Goal: Transaction & Acquisition: Purchase product/service

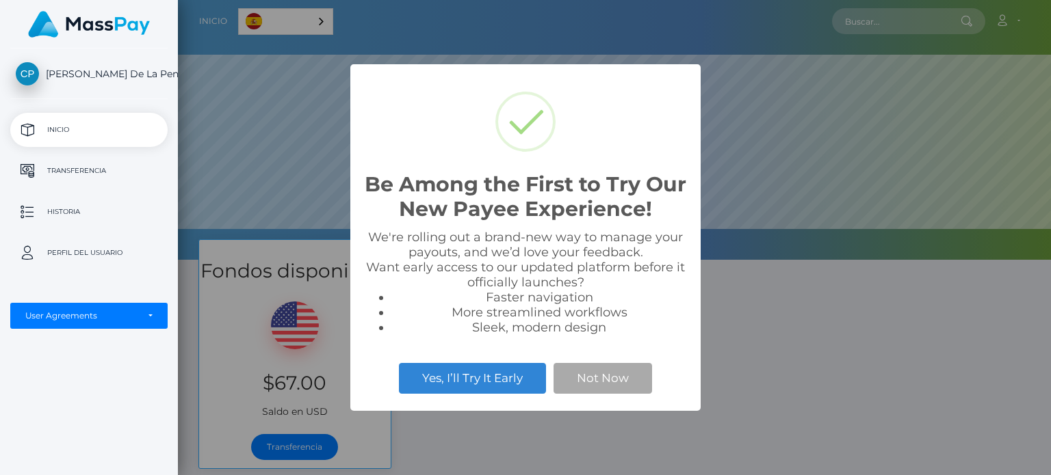
scroll to position [260, 873]
click at [602, 374] on button "Not Now" at bounding box center [602, 378] width 99 height 30
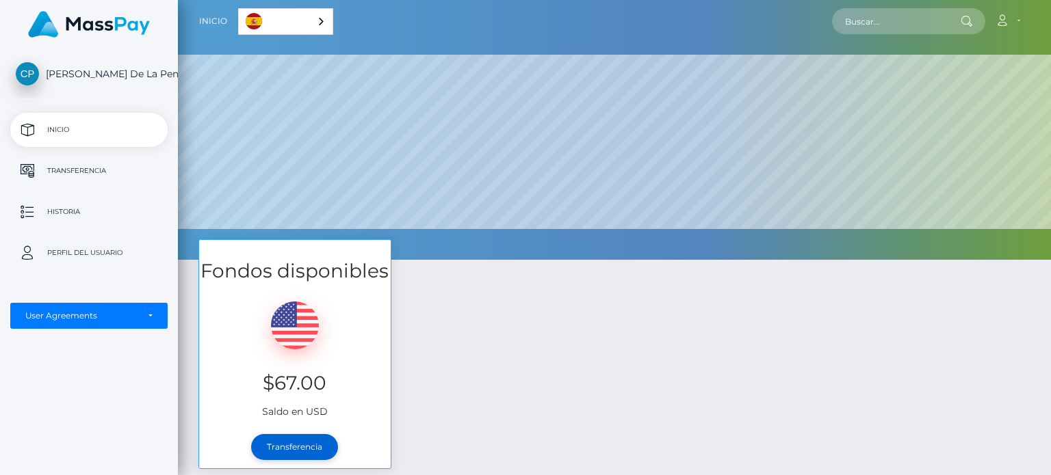
click at [271, 439] on link "Transferencia" at bounding box center [294, 447] width 87 height 26
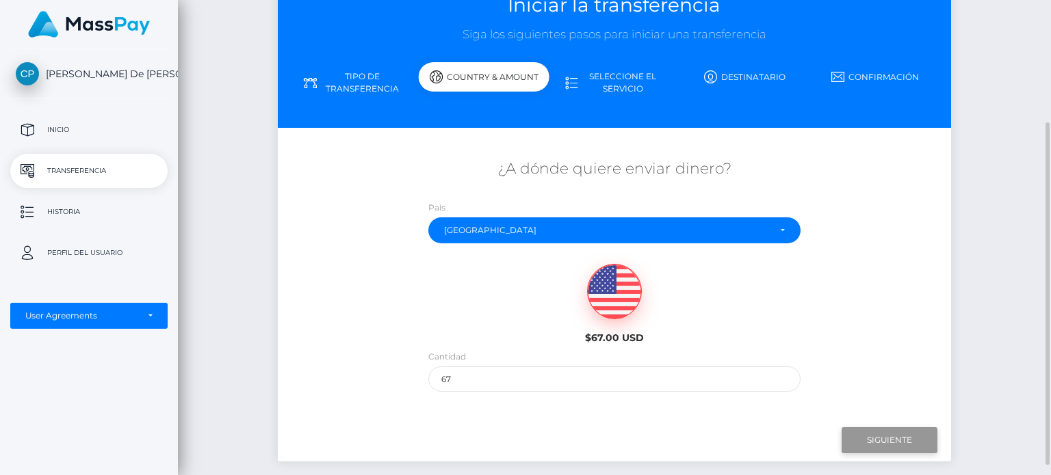
scroll to position [128, 0]
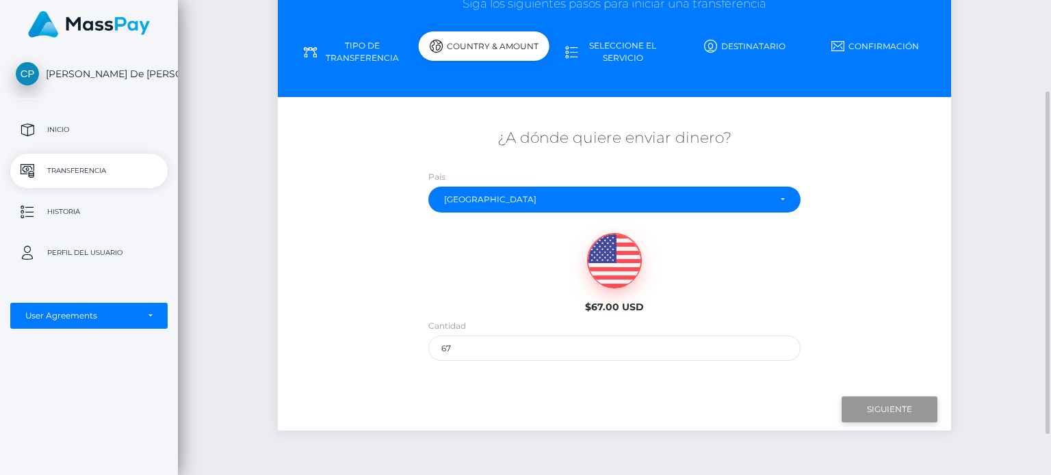
click at [914, 410] on input "Next" at bounding box center [890, 410] width 96 height 26
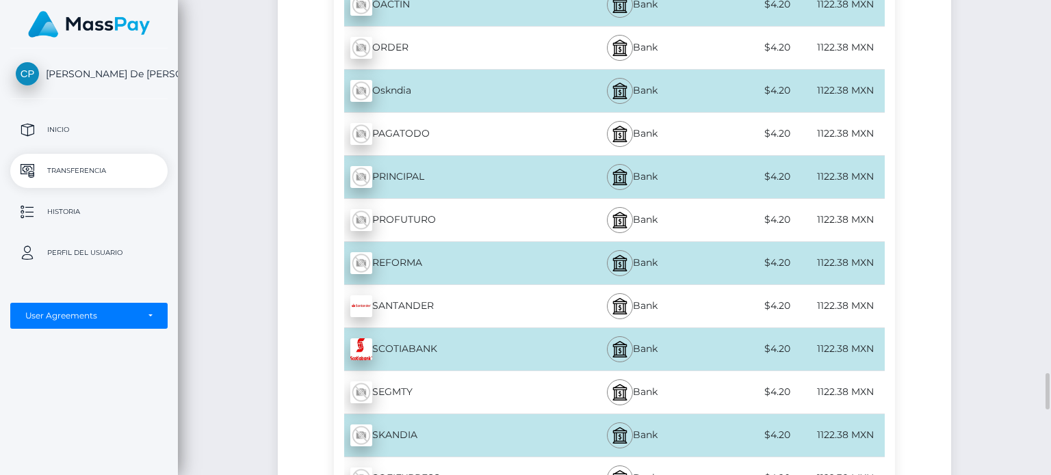
scroll to position [4435, 0]
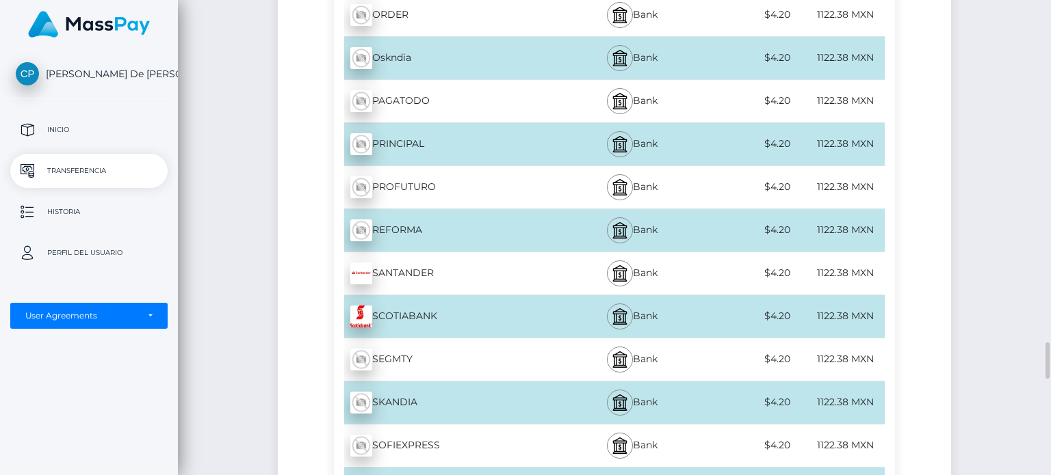
click at [419, 259] on div "SANTANDER - MXN" at bounding box center [448, 274] width 229 height 38
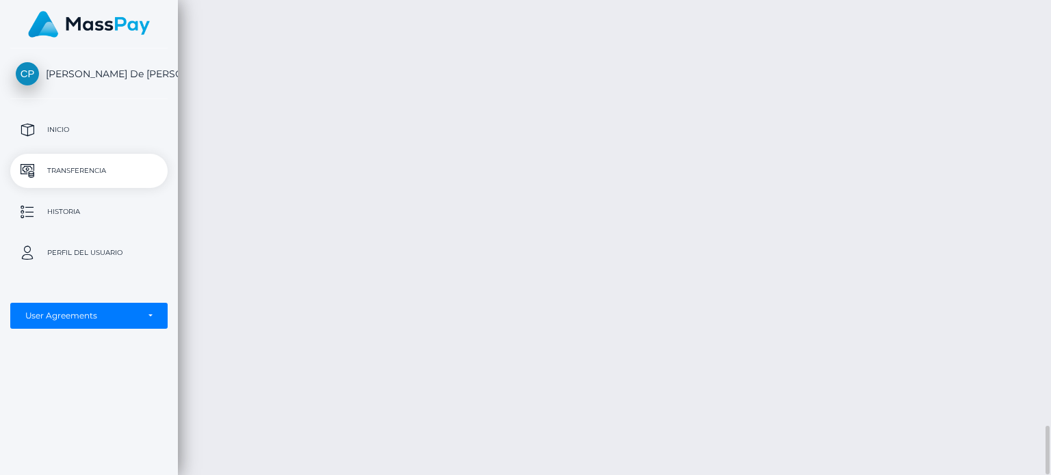
scroll to position [4119, 0]
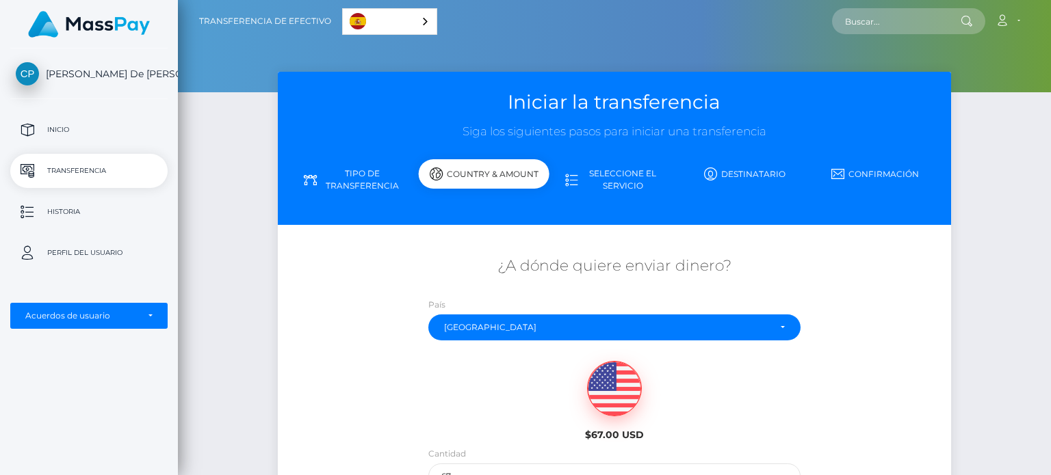
scroll to position [183, 0]
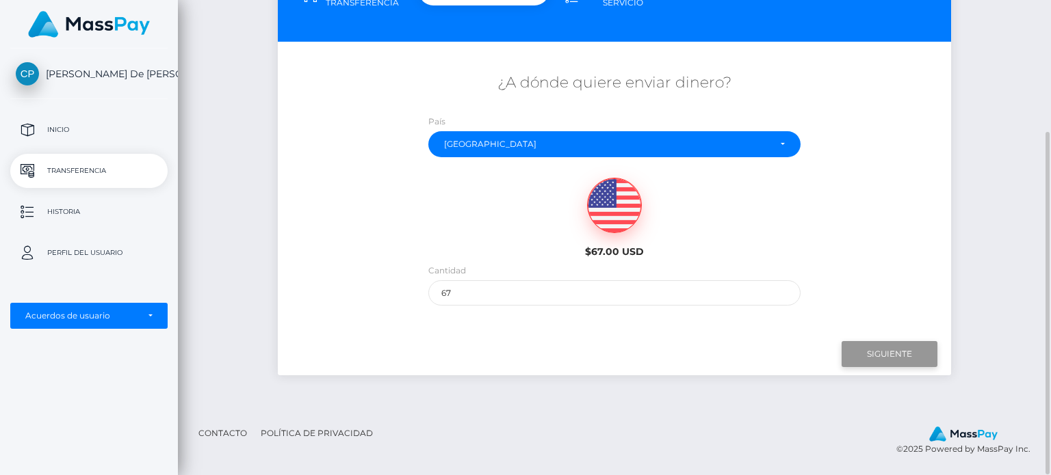
click at [886, 345] on input "Next" at bounding box center [890, 354] width 96 height 26
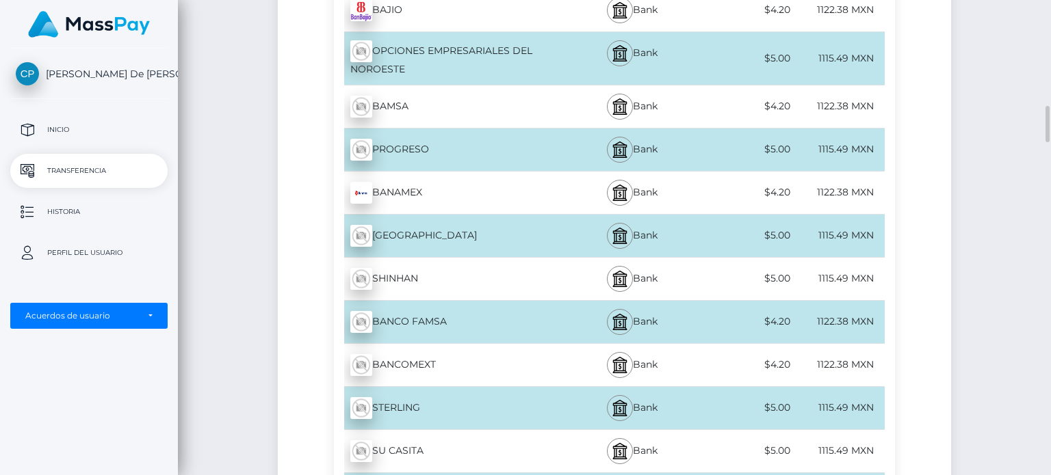
scroll to position [1403, 0]
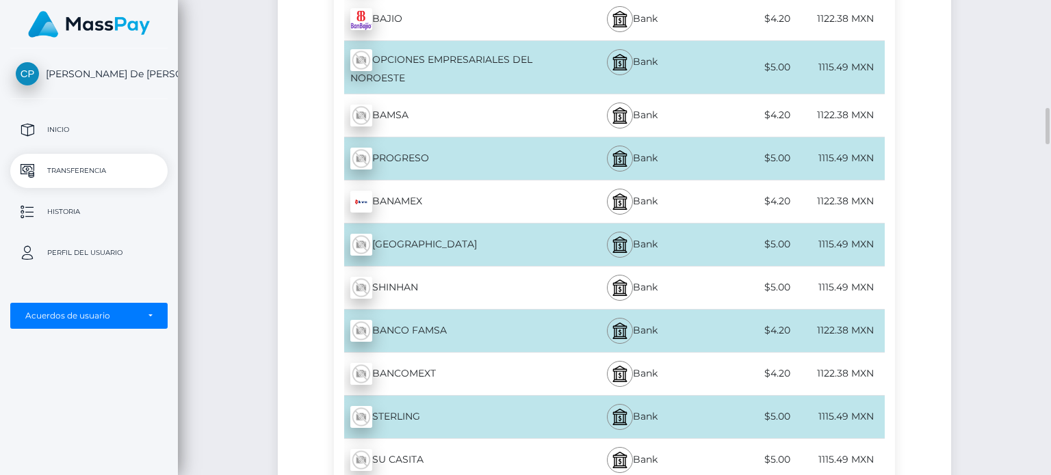
click at [440, 190] on div "BANAMEX - MXN" at bounding box center [448, 202] width 229 height 38
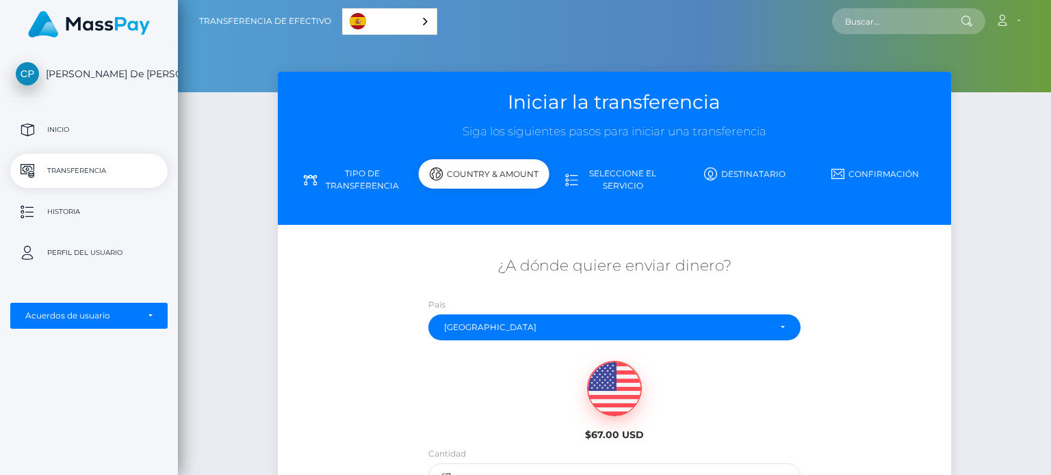
scroll to position [183, 0]
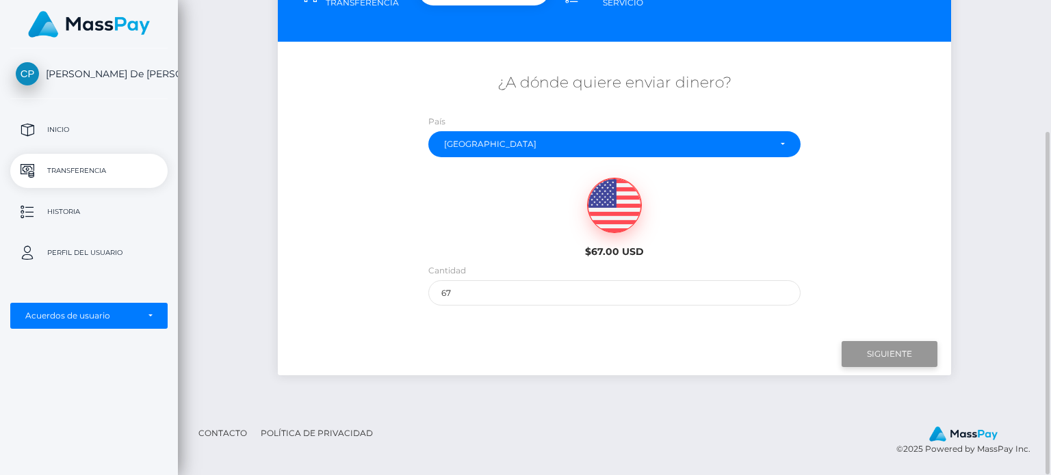
click at [891, 362] on input "Siguiente" at bounding box center [890, 354] width 96 height 26
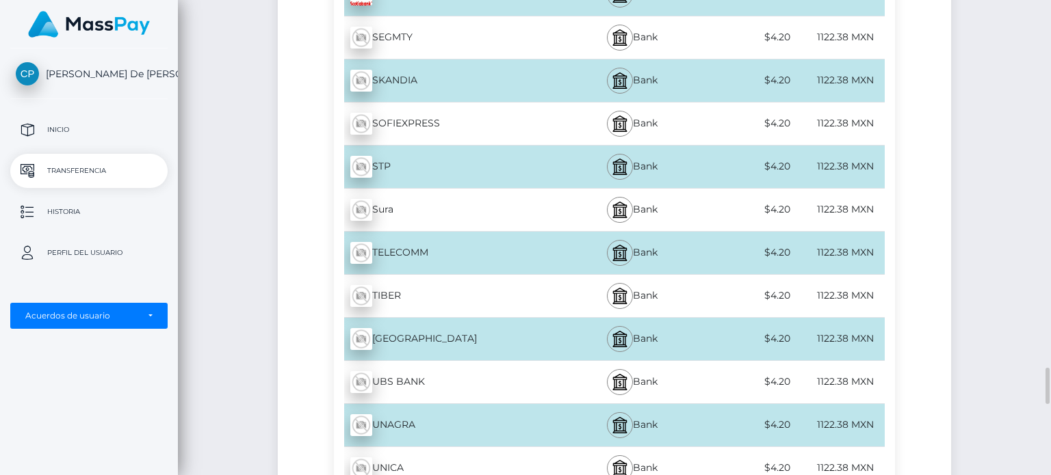
scroll to position [4756, 0]
click at [438, 148] on div "STP - MXN" at bounding box center [448, 167] width 229 height 38
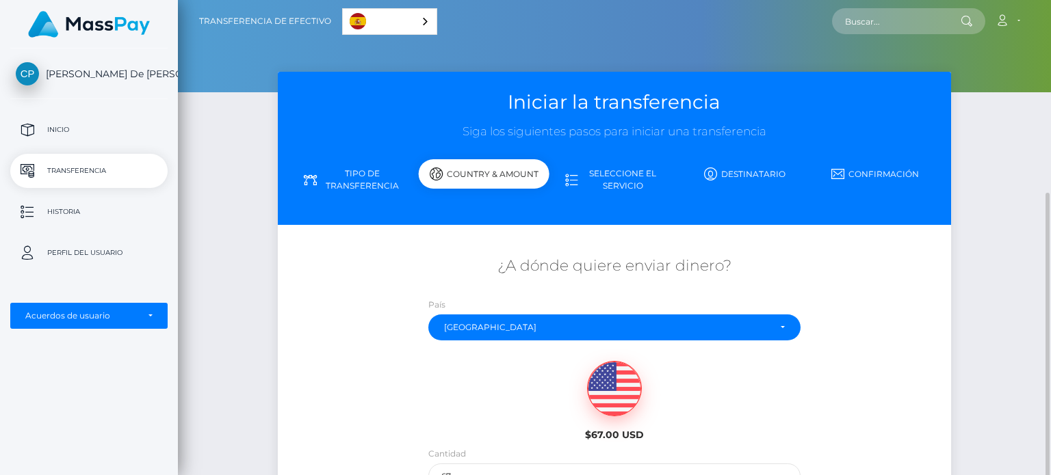
scroll to position [183, 0]
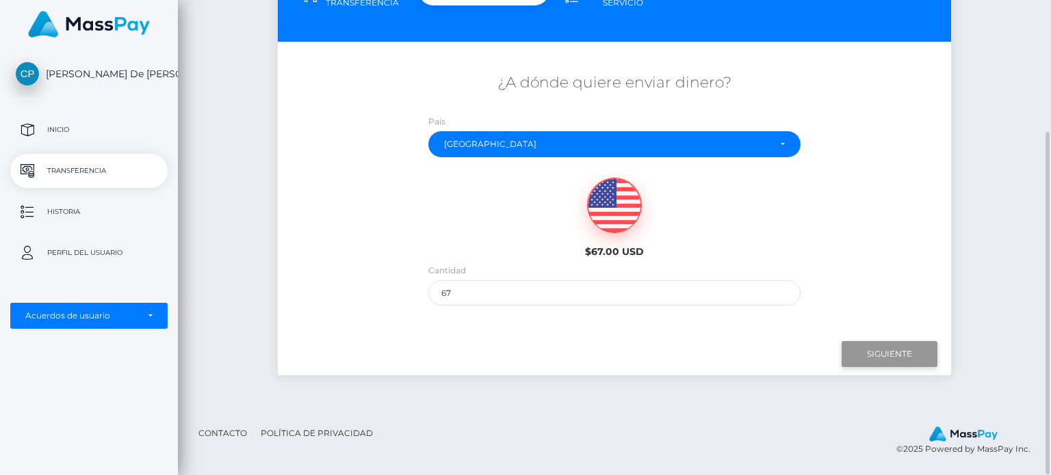
click at [876, 365] on input "Siguiente" at bounding box center [890, 354] width 96 height 26
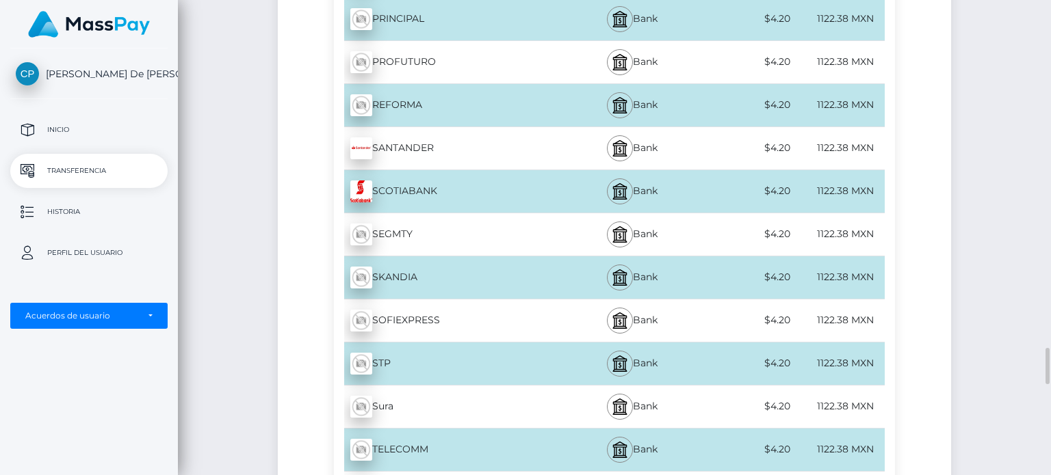
scroll to position [4561, 0]
click at [377, 131] on div "SANTANDER - MXN" at bounding box center [448, 148] width 229 height 38
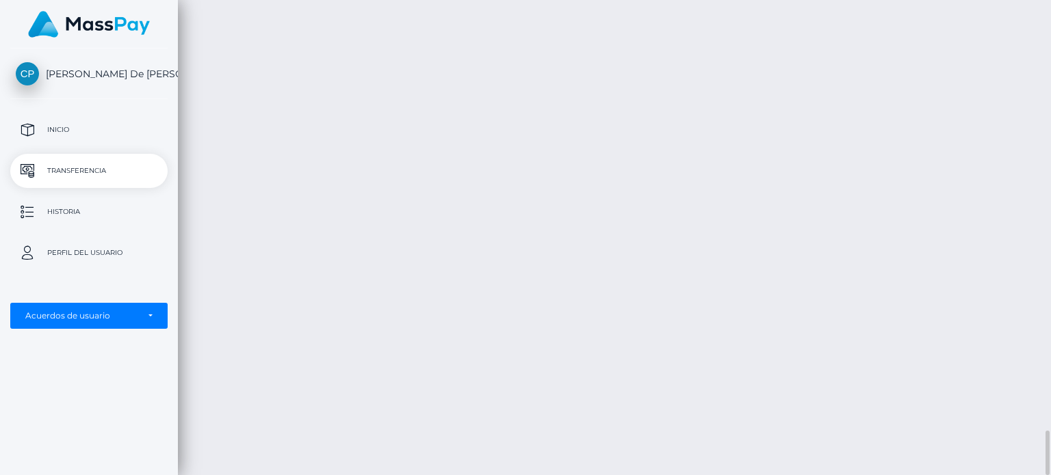
scroll to position [4559, 0]
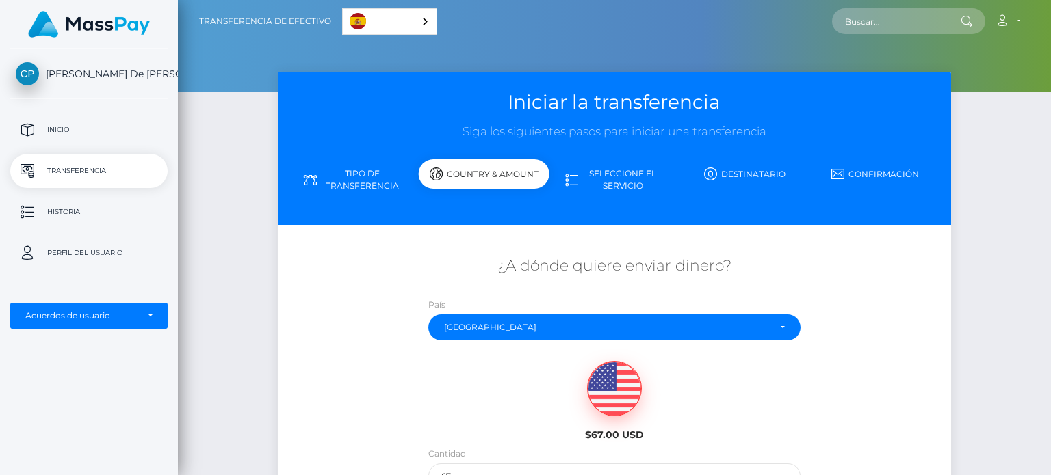
scroll to position [183, 0]
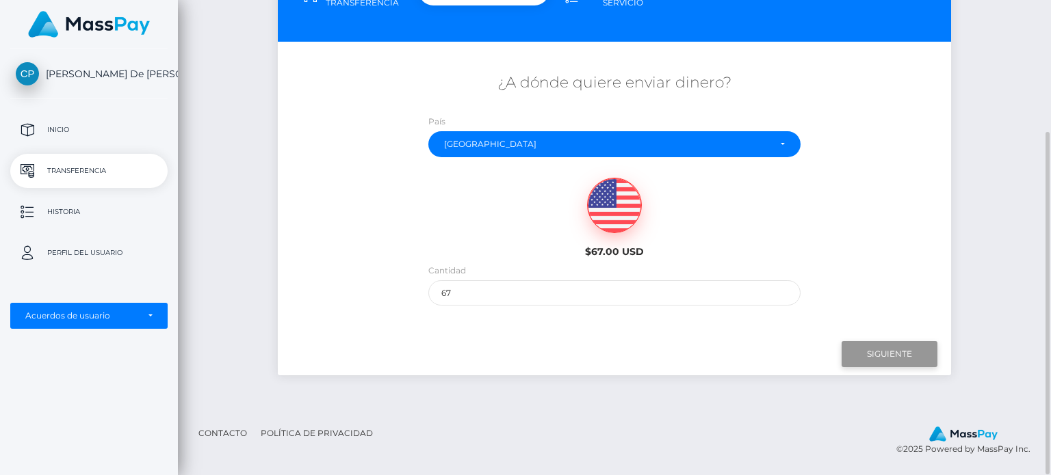
click at [870, 352] on input "Siguiente" at bounding box center [890, 354] width 96 height 26
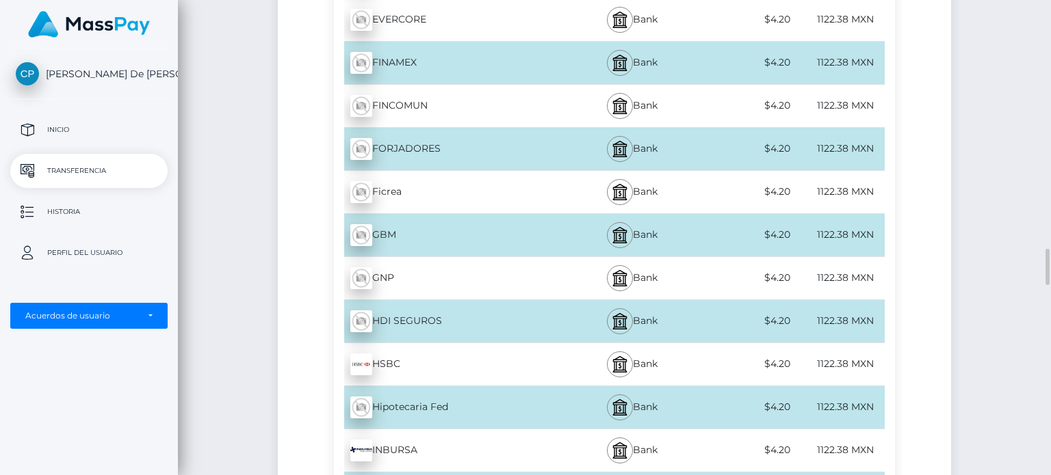
scroll to position [3196, 0]
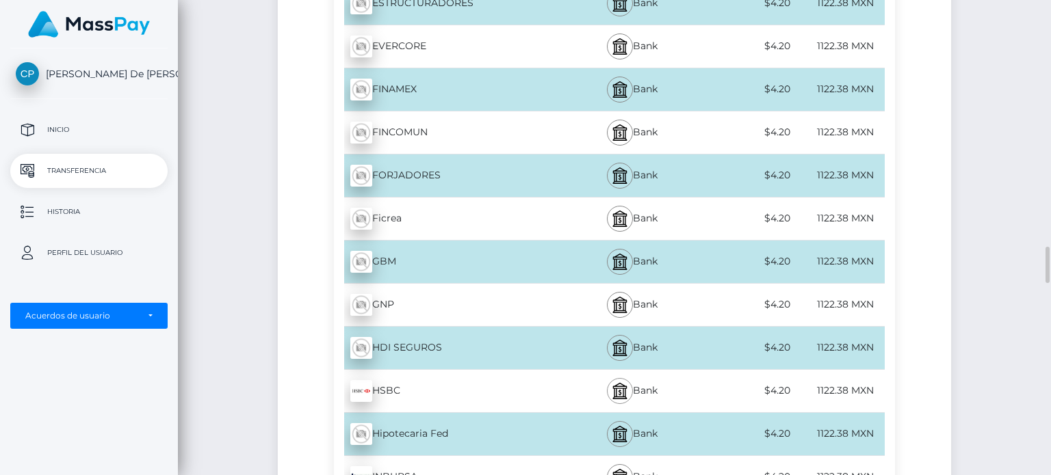
click at [608, 378] on div at bounding box center [620, 391] width 26 height 26
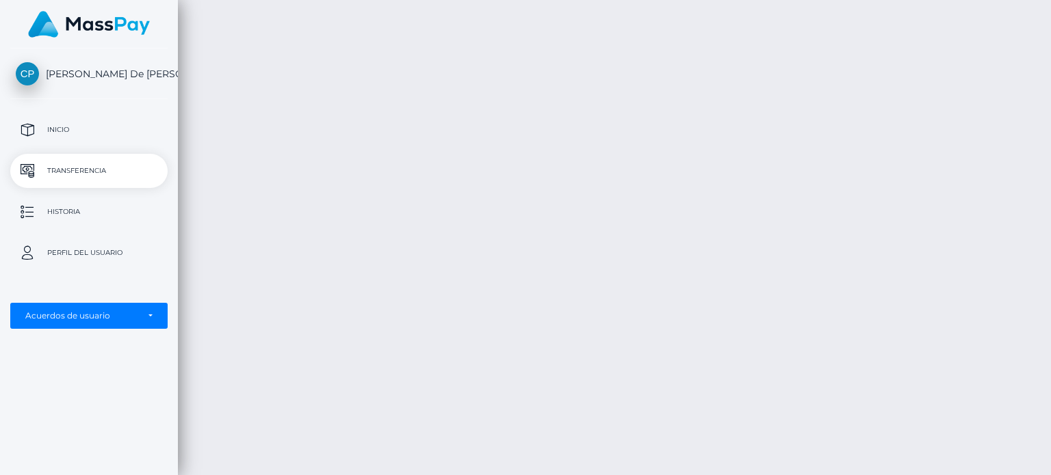
click at [129, 168] on p "Transferencia" at bounding box center [89, 171] width 146 height 21
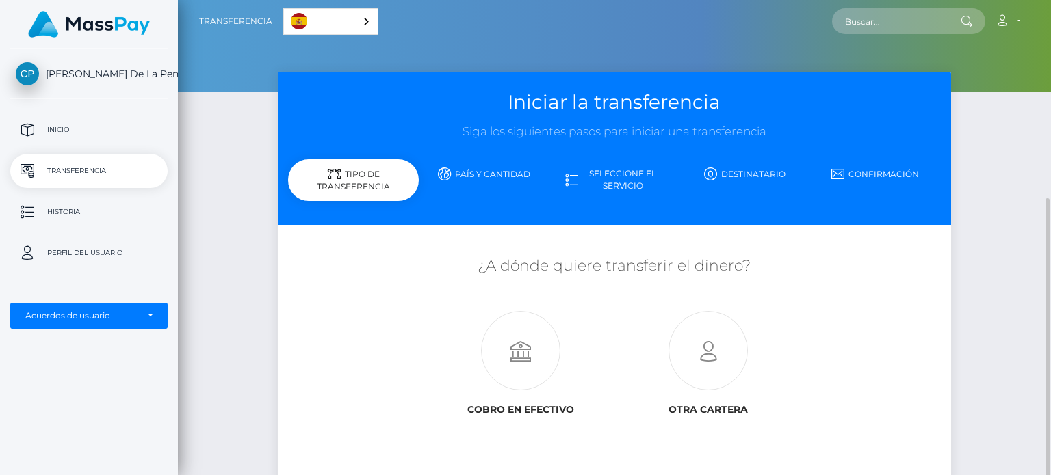
scroll to position [109, 0]
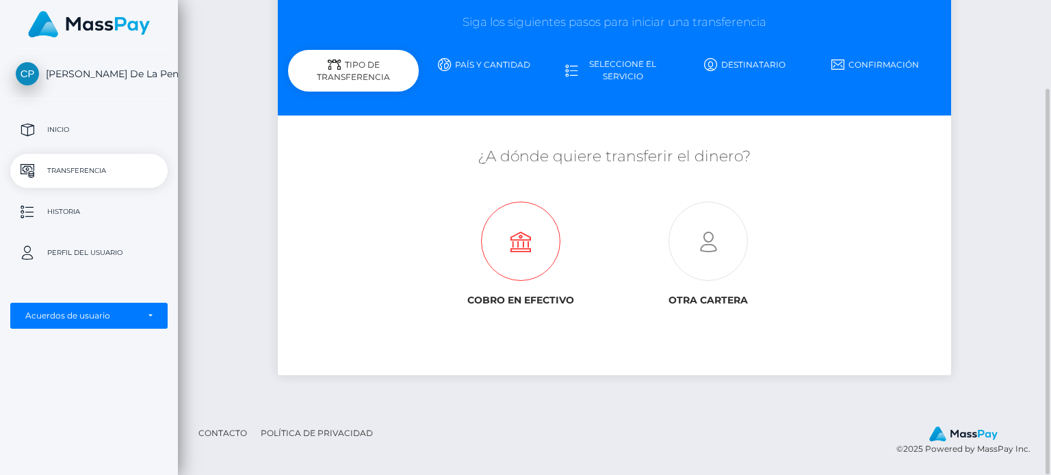
click at [525, 248] on icon at bounding box center [521, 242] width 187 height 79
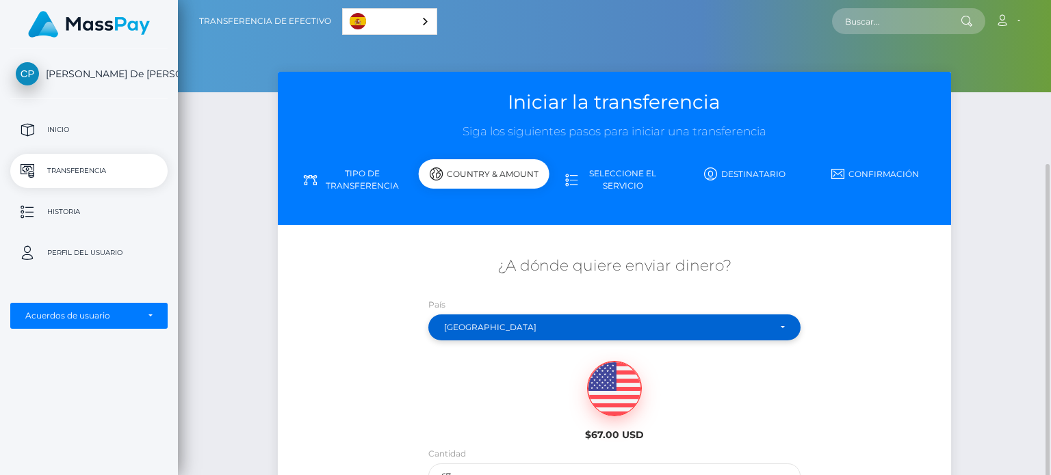
scroll to position [183, 0]
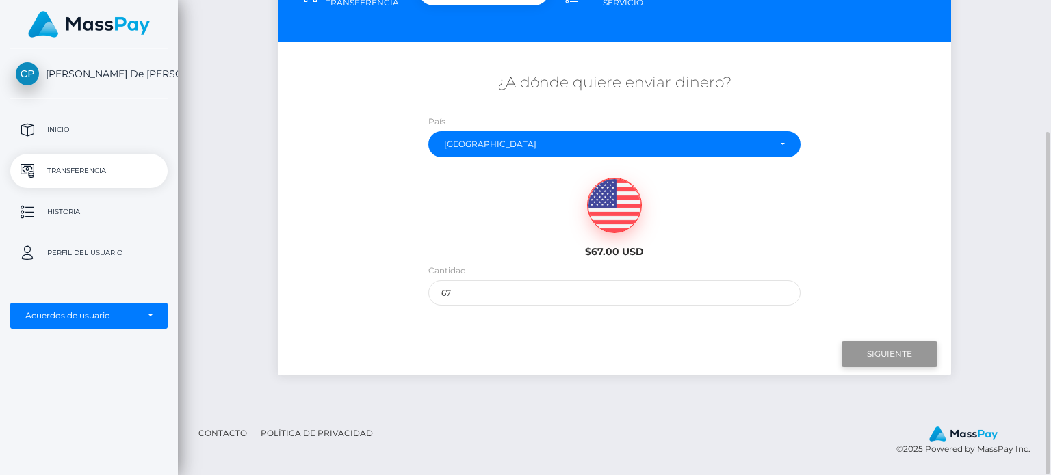
click at [887, 356] on input "Siguiente" at bounding box center [890, 354] width 96 height 26
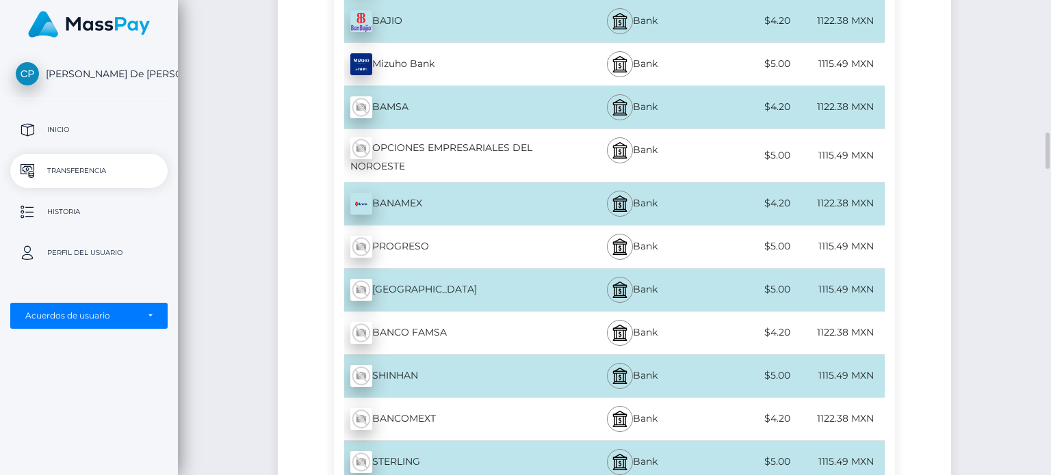
scroll to position [1403, 0]
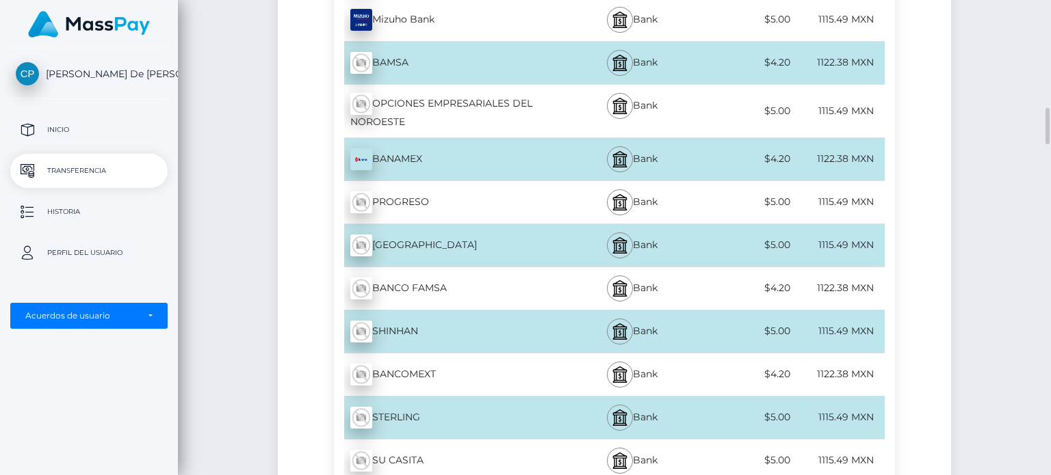
click at [431, 151] on div "BANAMEX - MXN" at bounding box center [448, 159] width 229 height 38
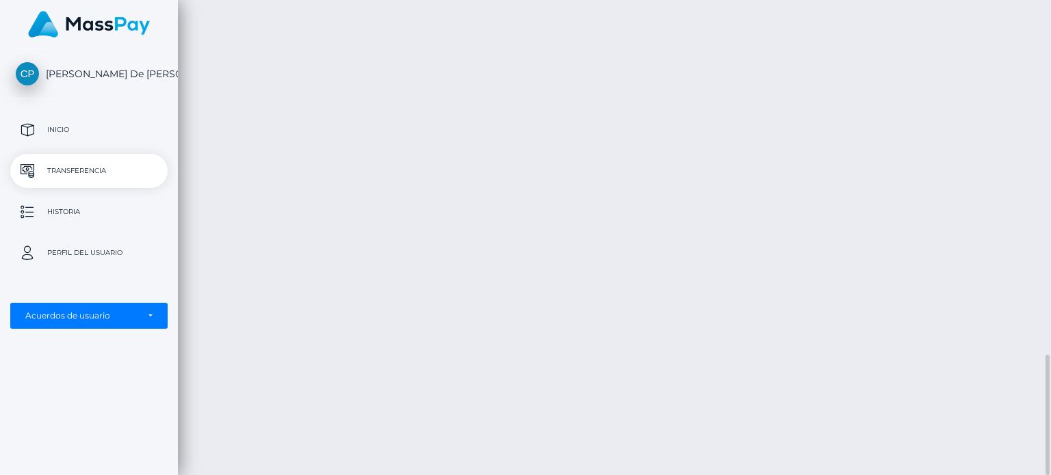
scroll to position [1401, 0]
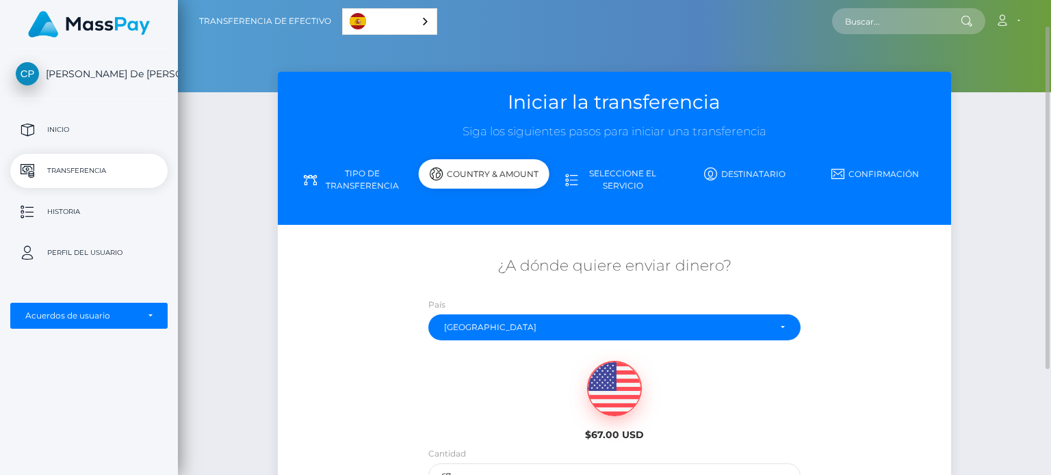
scroll to position [183, 0]
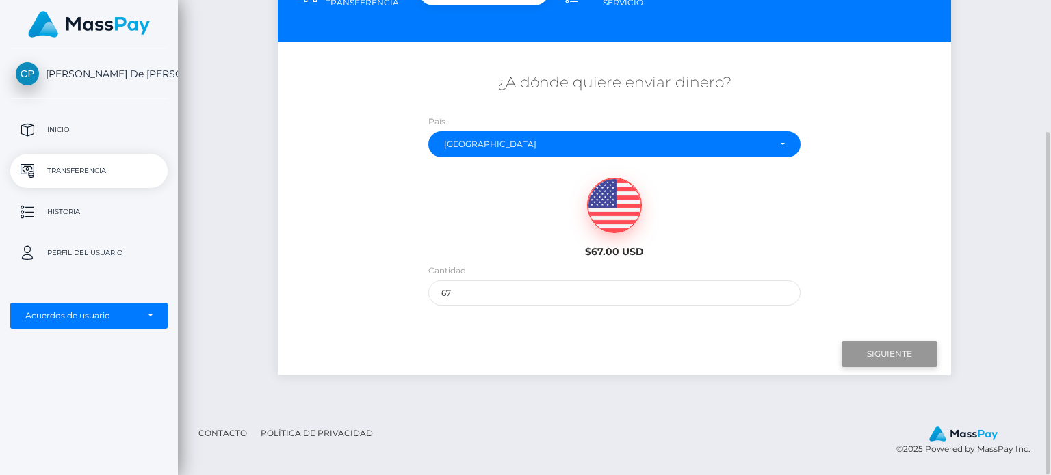
click at [865, 359] on input "Next" at bounding box center [890, 354] width 96 height 26
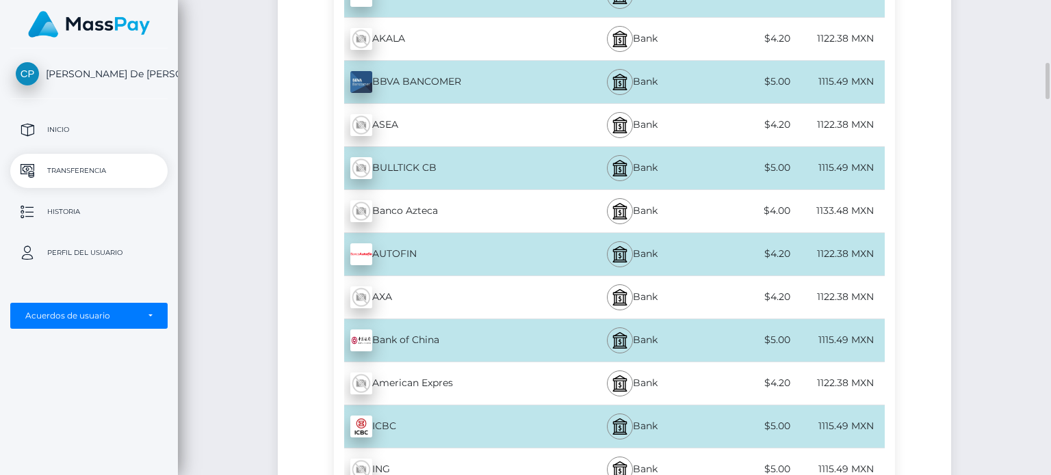
scroll to position [783, 0]
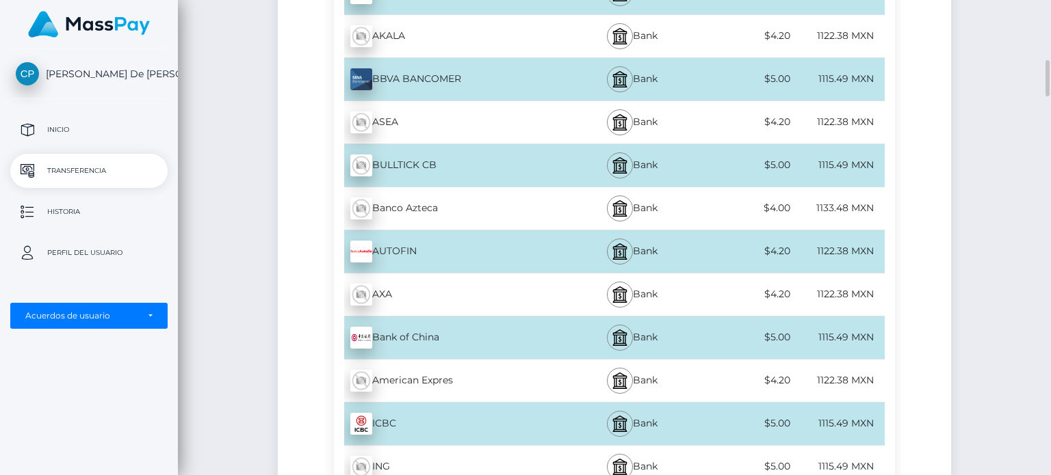
click at [406, 76] on div "BBVA BANCOMER - MXN" at bounding box center [448, 79] width 229 height 38
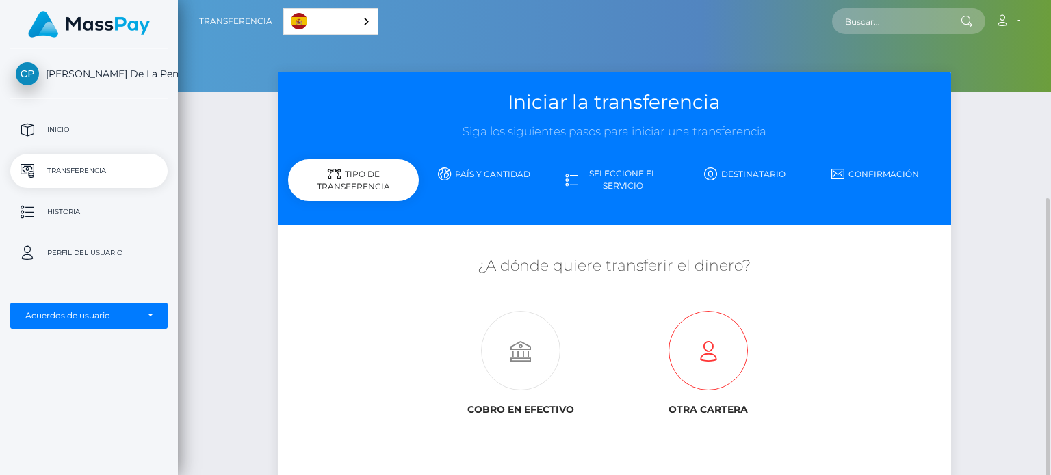
scroll to position [109, 0]
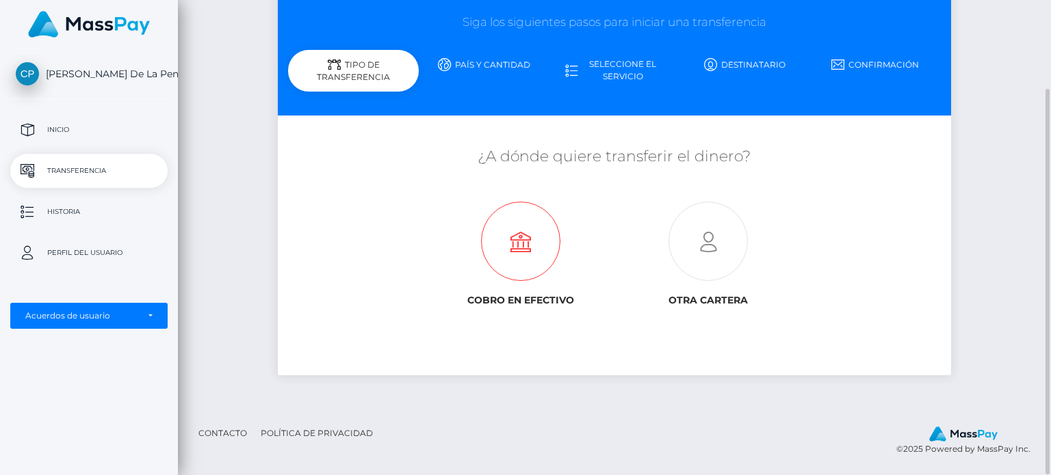
click at [513, 247] on icon at bounding box center [521, 242] width 187 height 79
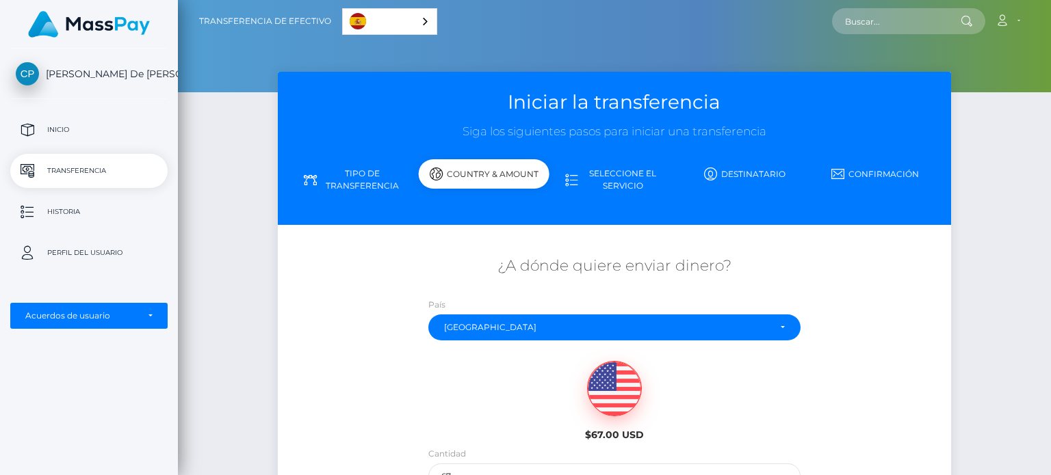
scroll to position [183, 0]
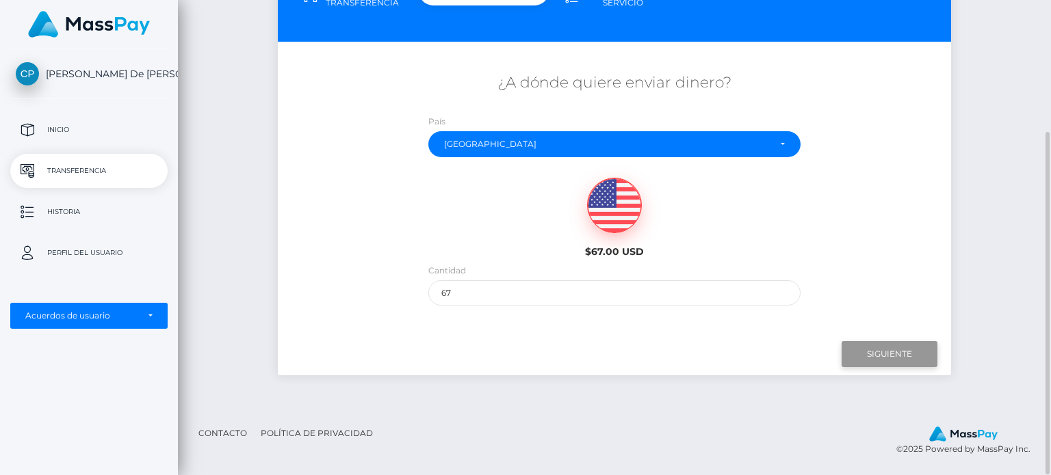
click at [855, 354] on input "Siguiente" at bounding box center [890, 354] width 96 height 26
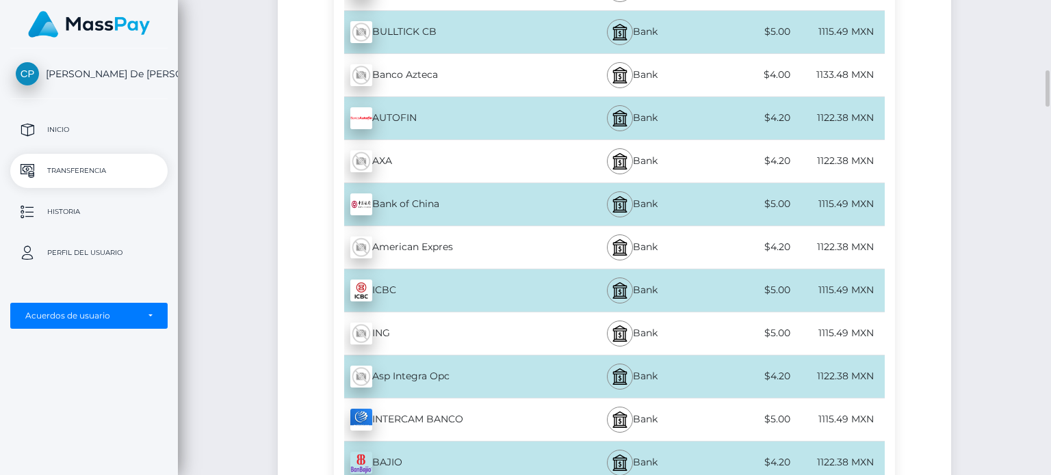
scroll to position [904, 0]
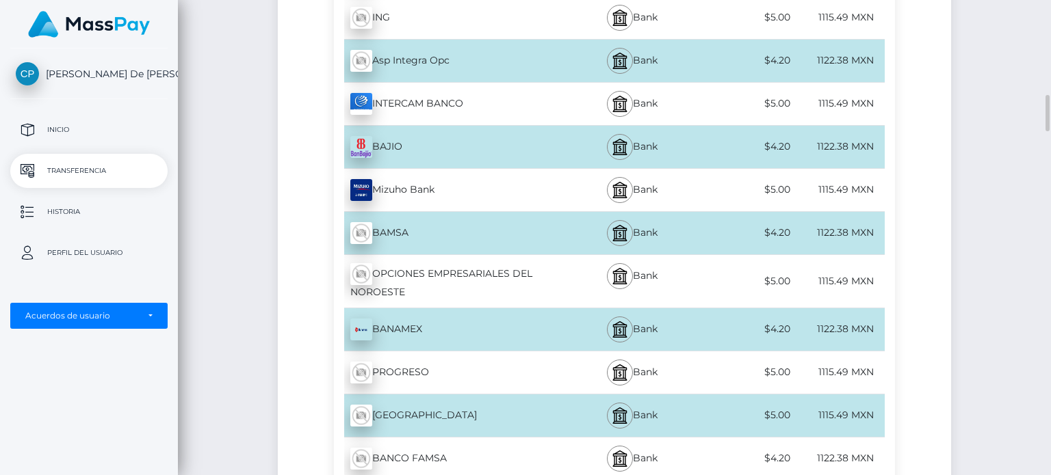
scroll to position [1257, 0]
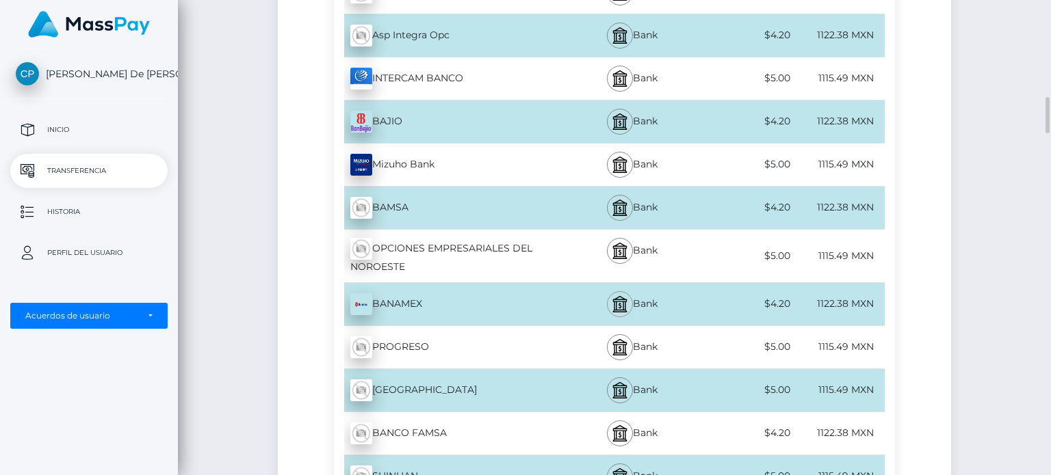
click at [621, 308] on img at bounding box center [620, 304] width 16 height 16
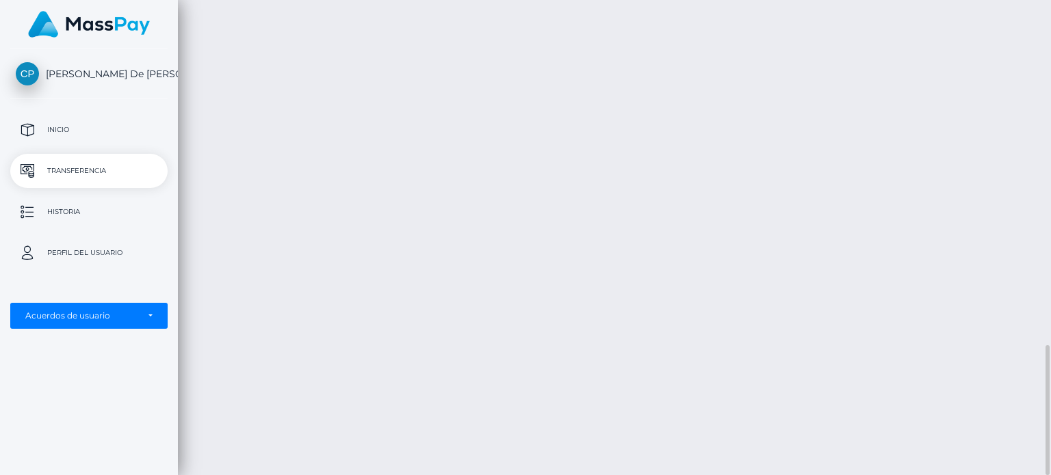
scroll to position [1256, 0]
